Goal: Transaction & Acquisition: Purchase product/service

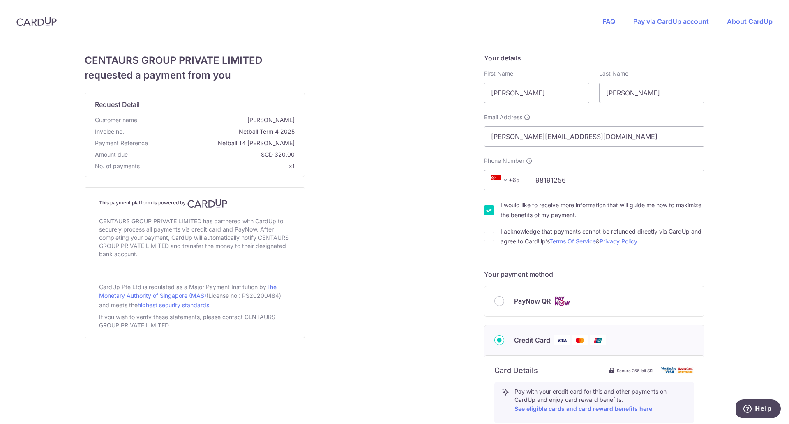
type input "98191256"
click at [438, 225] on div "Your details First Name [PERSON_NAME] Last Name [PERSON_NAME] Email Address [PE…" at bounding box center [594, 373] width 399 height 661
click at [488, 212] on input "I would like to receive more information that will guide me how to maximize the…" at bounding box center [489, 210] width 10 height 10
checkbox input "false"
click at [487, 239] on input "I acknowledge that payments cannot be refunded directly via CardUp and agree to…" at bounding box center [489, 236] width 10 height 10
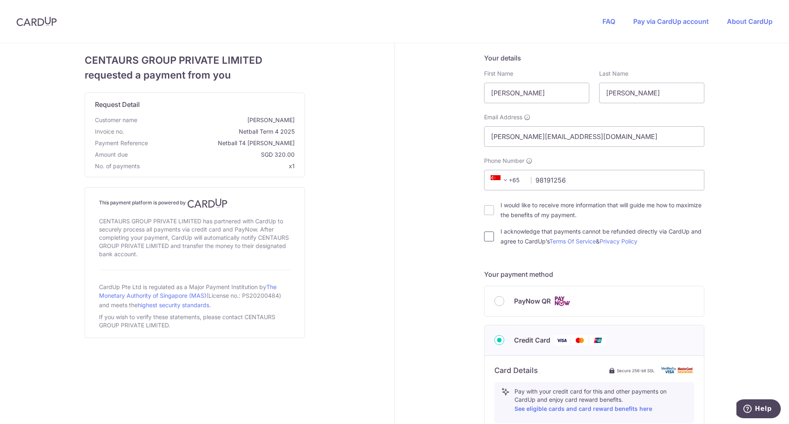
checkbox input "true"
click at [497, 301] on input "PayNow QR" at bounding box center [499, 301] width 10 height 10
radio input "true"
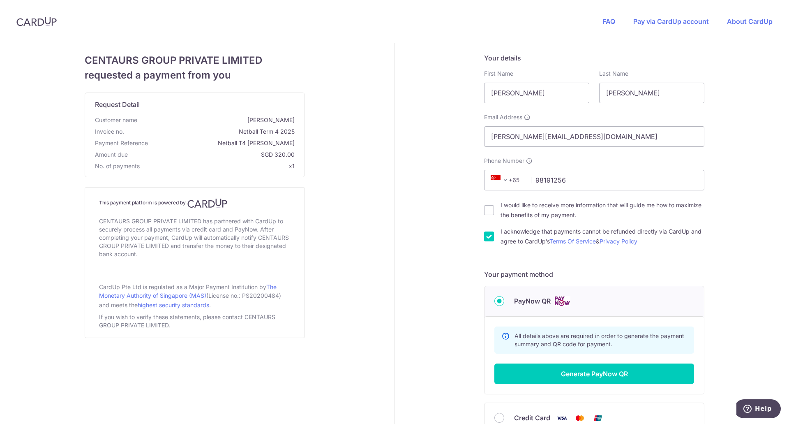
scroll to position [79, 0]
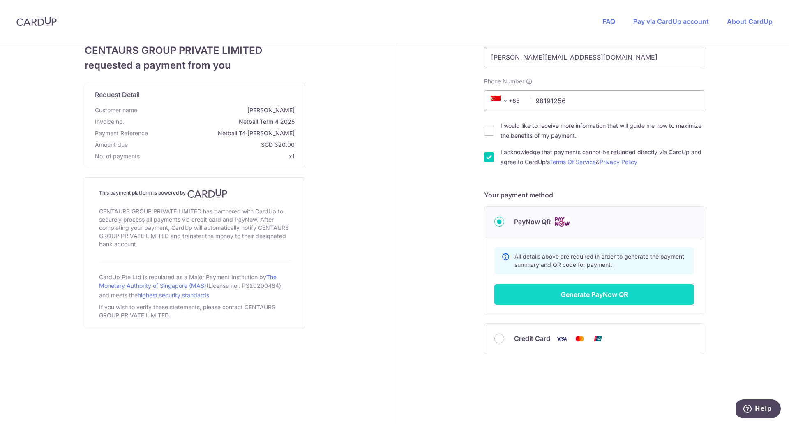
click at [561, 296] on button "Generate PayNow QR" at bounding box center [594, 294] width 200 height 21
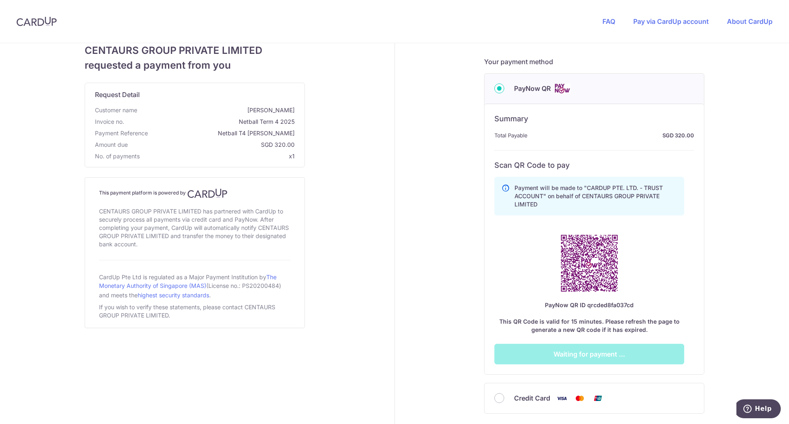
scroll to position [272, 0]
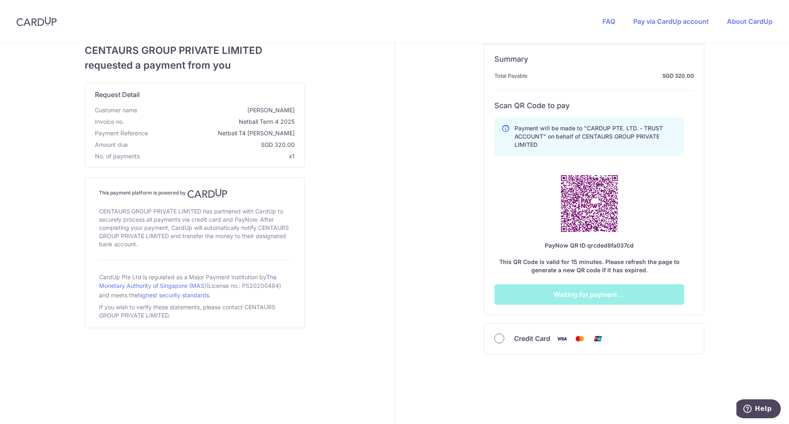
click at [495, 341] on input "Credit Card" at bounding box center [499, 338] width 10 height 10
radio input "true"
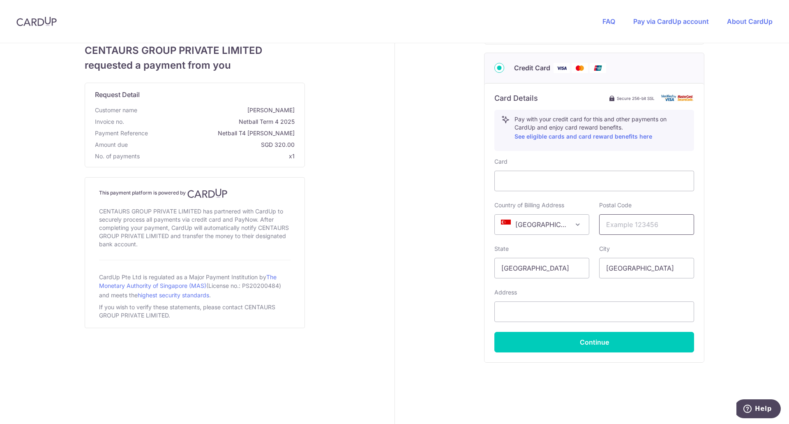
click at [633, 227] on input "text" at bounding box center [646, 224] width 95 height 21
click at [661, 225] on input "text" at bounding box center [646, 224] width 95 height 21
type input "299060"
click at [427, 294] on div "Your details First Name [PERSON_NAME] Last Name [PERSON_NAME] Email Address [PE…" at bounding box center [594, 101] width 399 height 661
click at [524, 311] on input "text" at bounding box center [594, 311] width 200 height 21
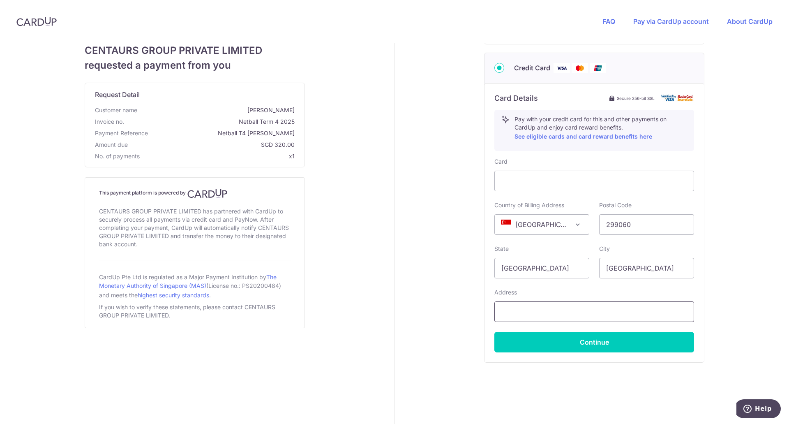
type input "[STREET_ADDRESS]"
click at [721, 274] on div "Your details First Name [PERSON_NAME] Last Name [PERSON_NAME] Email Address [PE…" at bounding box center [594, 101] width 399 height 661
click at [664, 288] on div "Address [STREET_ADDRESS]" at bounding box center [594, 305] width 200 height 34
click at [641, 339] on button "Continue" at bounding box center [594, 342] width 200 height 21
type input "**** 1130"
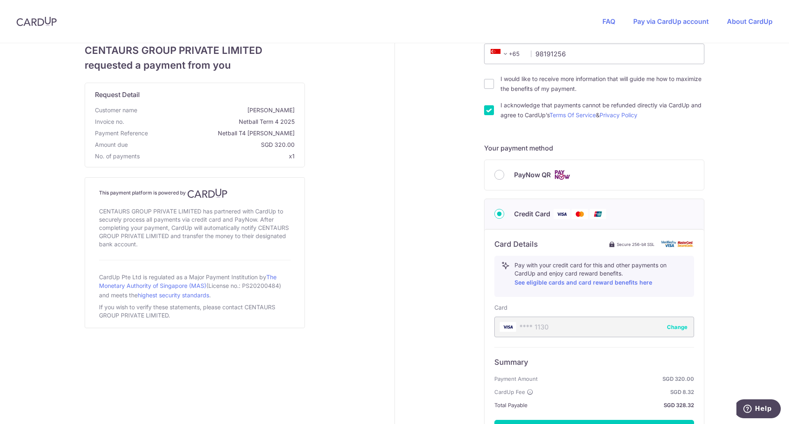
scroll to position [223, 0]
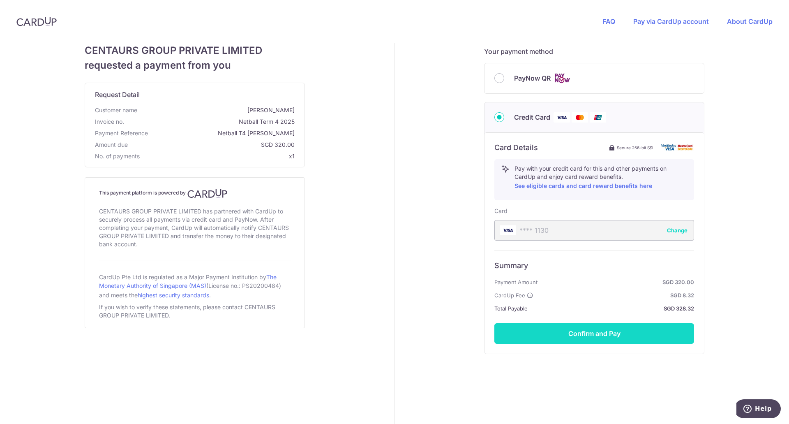
click at [618, 332] on button "Confirm and Pay" at bounding box center [594, 333] width 200 height 21
